Goal: Task Accomplishment & Management: Use online tool/utility

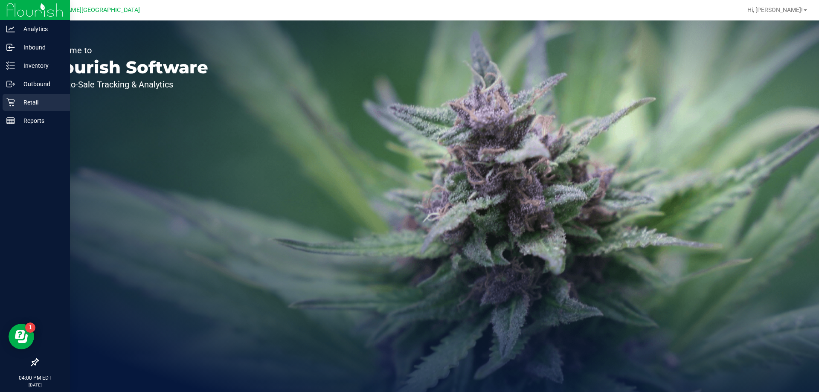
click at [25, 94] on div "Retail" at bounding box center [36, 102] width 67 height 17
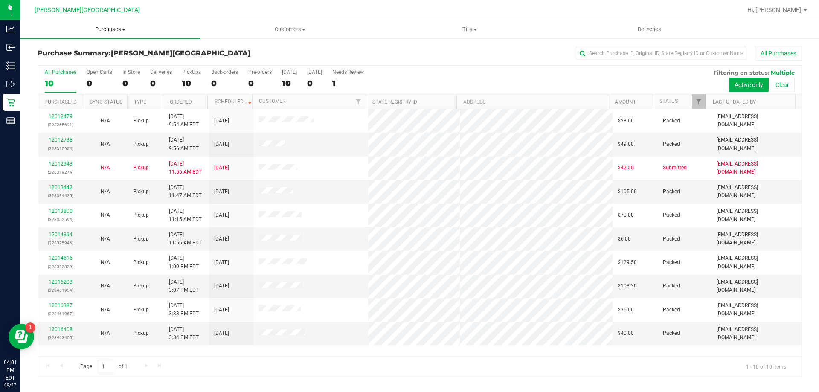
click at [105, 29] on span "Purchases" at bounding box center [109, 30] width 179 height 8
click at [71, 61] on span "Fulfillment" at bounding box center [46, 61] width 53 height 7
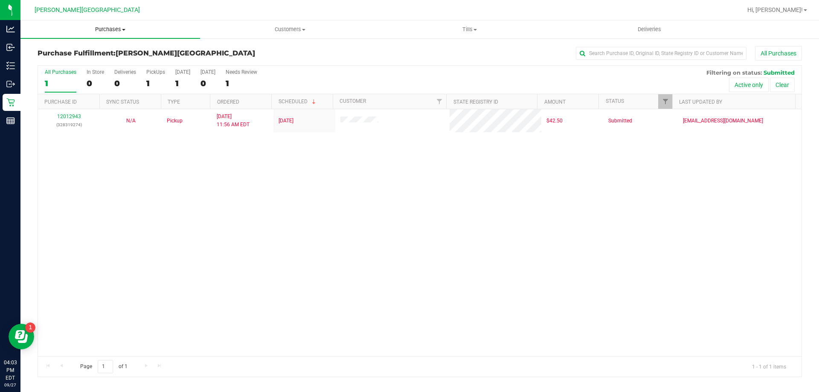
click at [118, 30] on span "Purchases" at bounding box center [109, 30] width 179 height 8
click at [74, 64] on li "Fulfillment" at bounding box center [109, 62] width 179 height 10
click at [122, 28] on span "Purchases" at bounding box center [109, 30] width 179 height 8
click at [70, 58] on span "Fulfillment" at bounding box center [46, 61] width 53 height 7
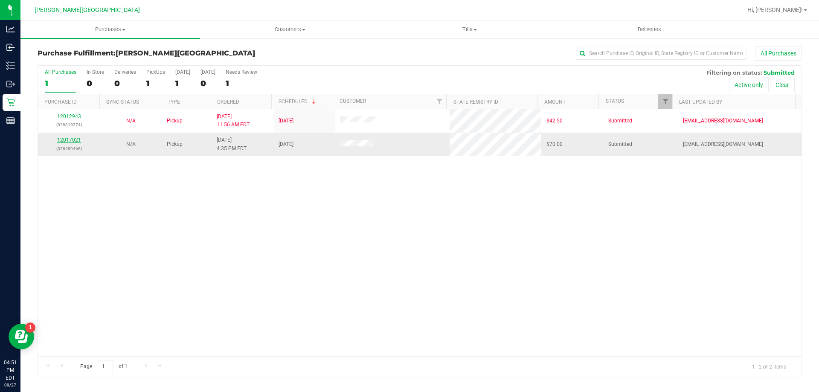
click at [72, 140] on link "12017021" at bounding box center [69, 140] width 24 height 6
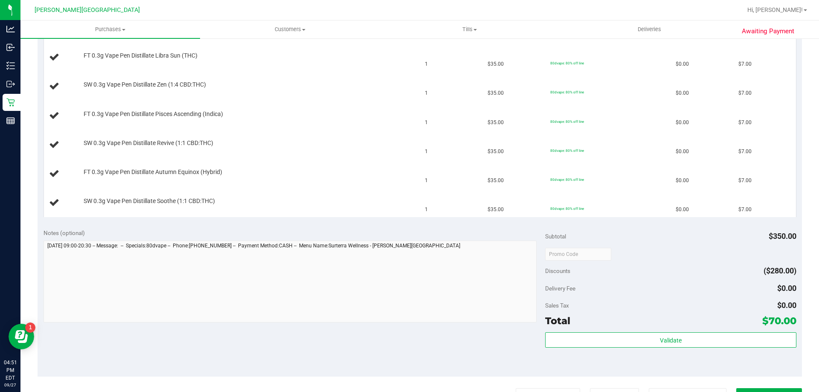
scroll to position [426, 0]
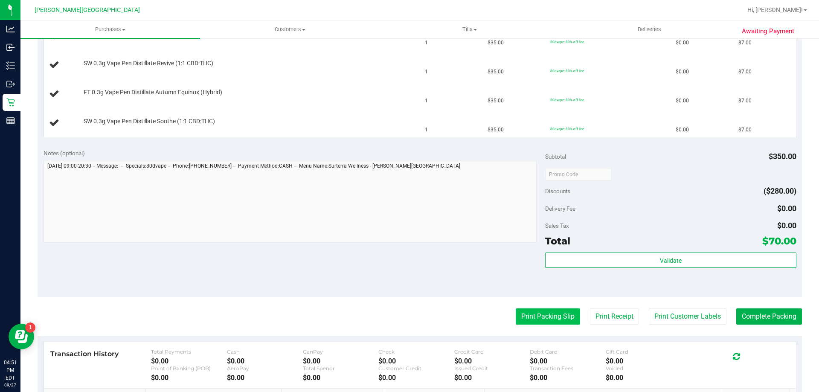
click at [524, 316] on button "Print Packing Slip" at bounding box center [547, 316] width 64 height 16
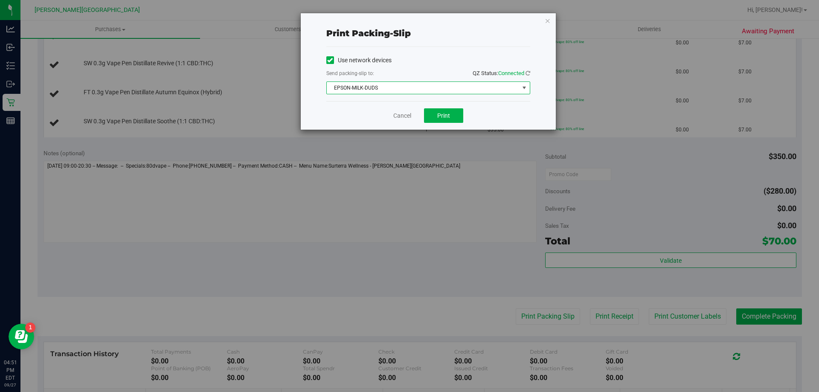
click at [437, 88] on span "EPSON-MILK-DUDS" at bounding box center [423, 88] width 192 height 12
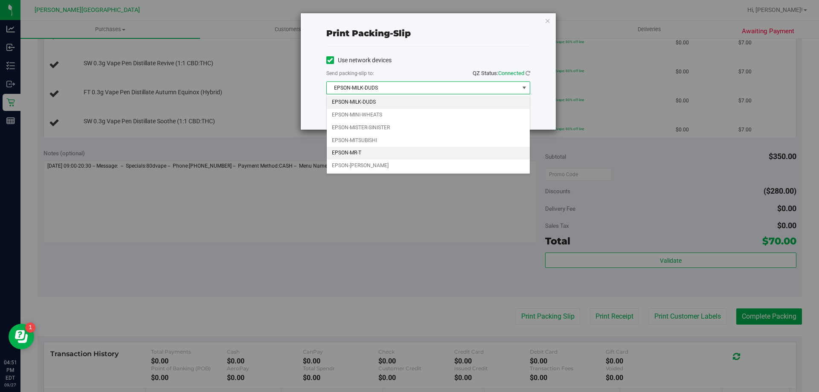
click at [355, 151] on li "EPSON-MR-T" at bounding box center [428, 153] width 203 height 13
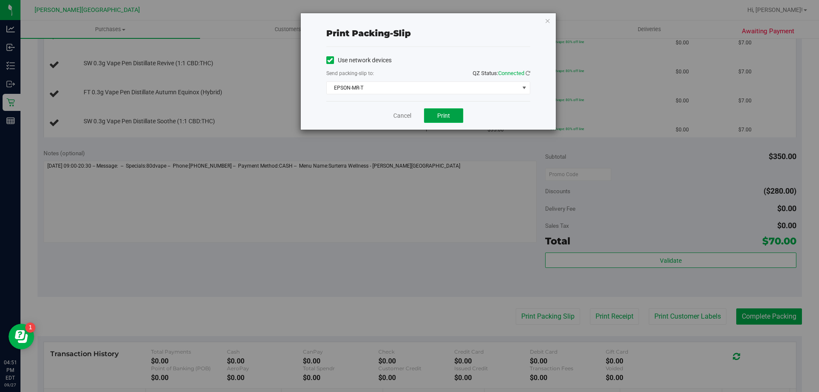
click at [437, 110] on button "Print" at bounding box center [443, 115] width 39 height 14
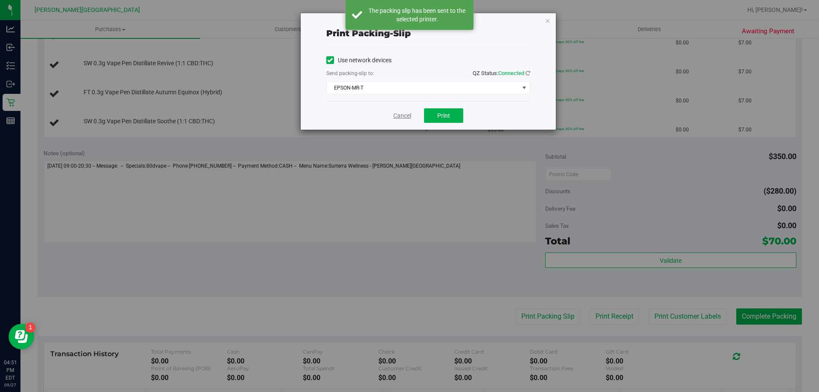
click at [406, 115] on link "Cancel" at bounding box center [402, 115] width 18 height 9
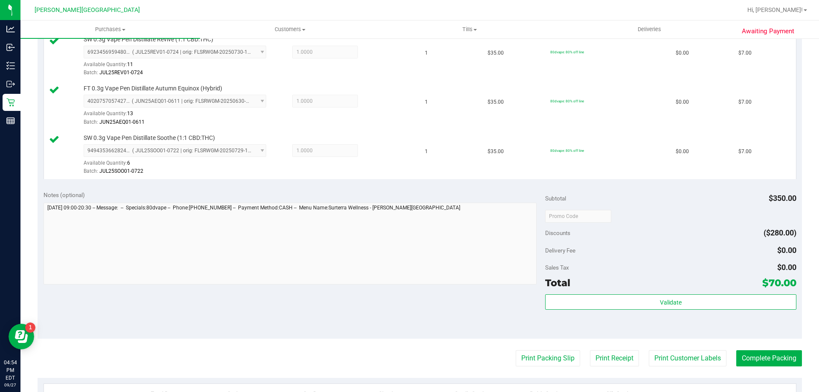
scroll to position [682, 0]
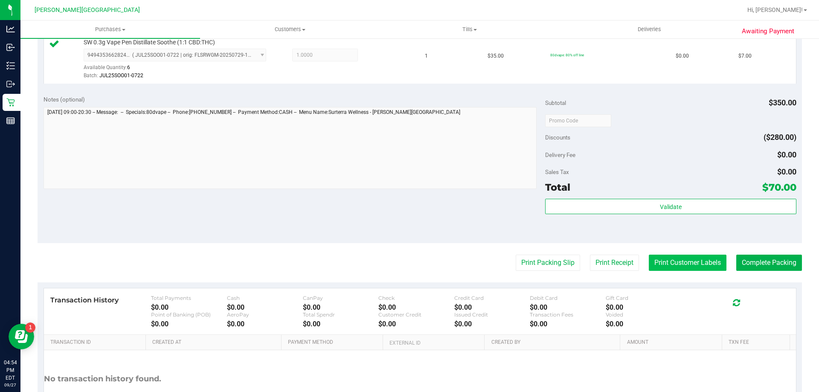
click at [674, 265] on button "Print Customer Labels" at bounding box center [687, 263] width 78 height 16
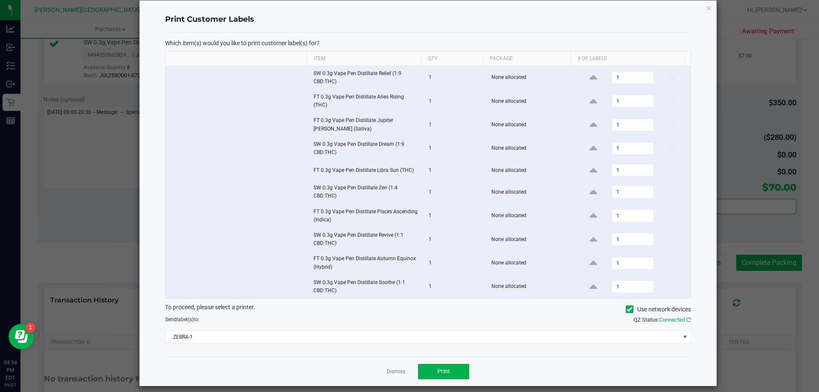
scroll to position [20, 0]
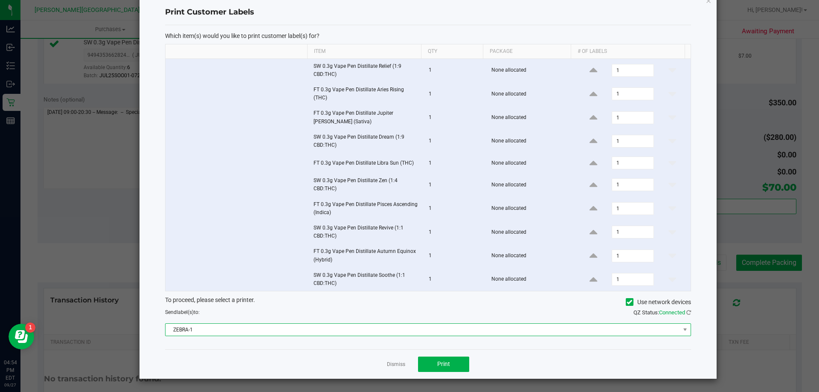
click at [382, 332] on span "ZEBRA-1" at bounding box center [422, 330] width 514 height 12
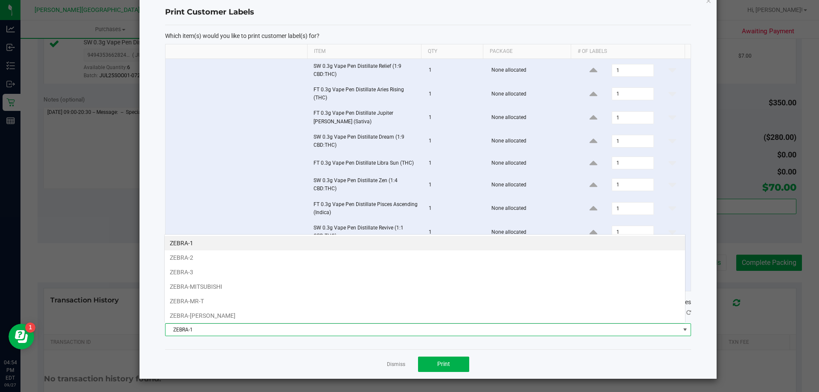
scroll to position [13, 521]
click at [200, 296] on li "ZEBRA-MR-T" at bounding box center [425, 301] width 520 height 14
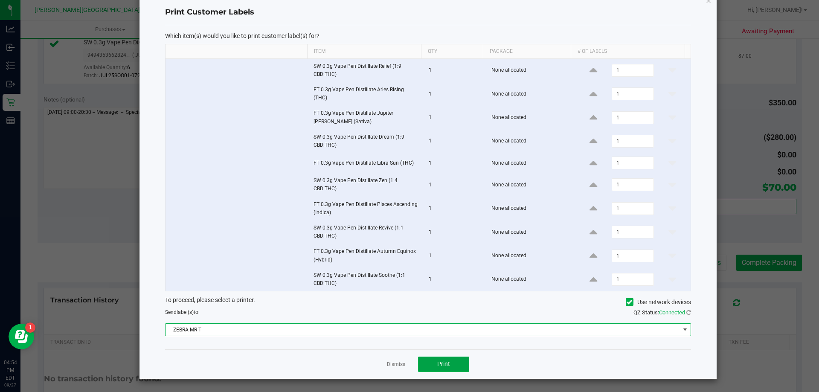
click at [461, 360] on button "Print" at bounding box center [443, 363] width 51 height 15
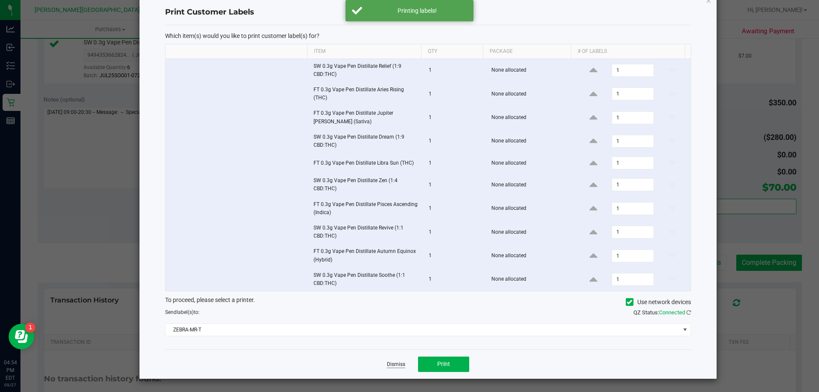
click at [395, 367] on link "Dismiss" at bounding box center [396, 364] width 18 height 7
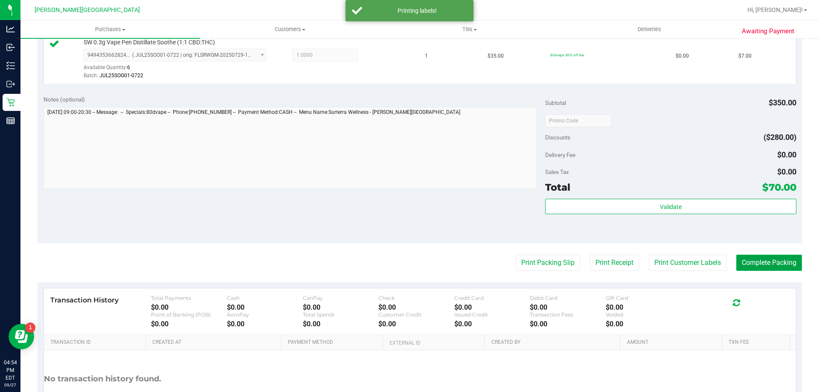
click at [746, 266] on button "Complete Packing" at bounding box center [769, 263] width 66 height 16
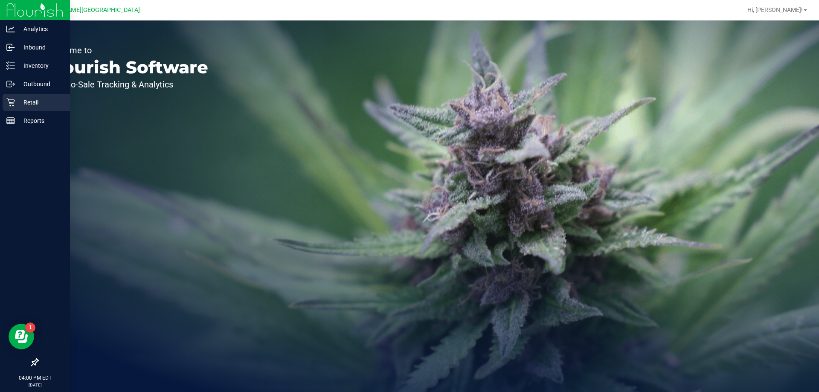
click at [17, 97] on div "Retail" at bounding box center [36, 102] width 67 height 17
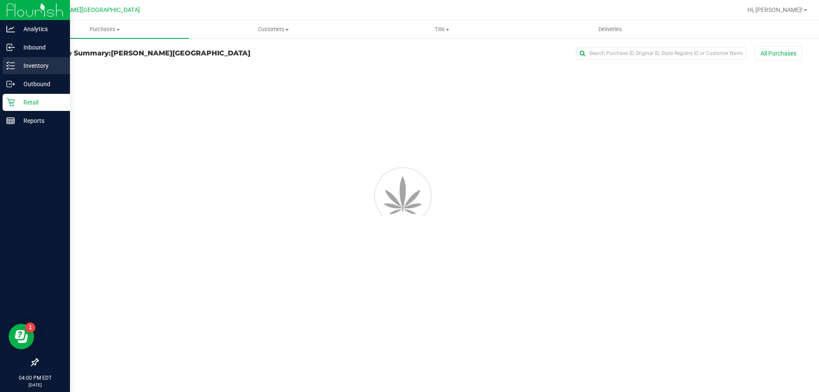
click at [29, 70] on p "Inventory" at bounding box center [40, 66] width 51 height 10
